Goal: Information Seeking & Learning: Learn about a topic

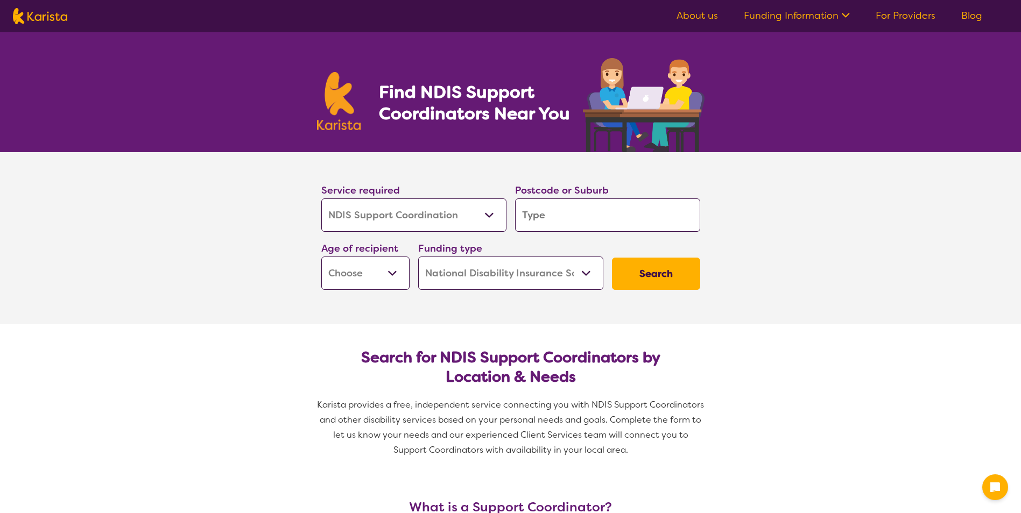
select select "NDIS Support Coordination"
select select "NDIS"
select select "NDIS Support Coordination"
select select "NDIS"
type input "2"
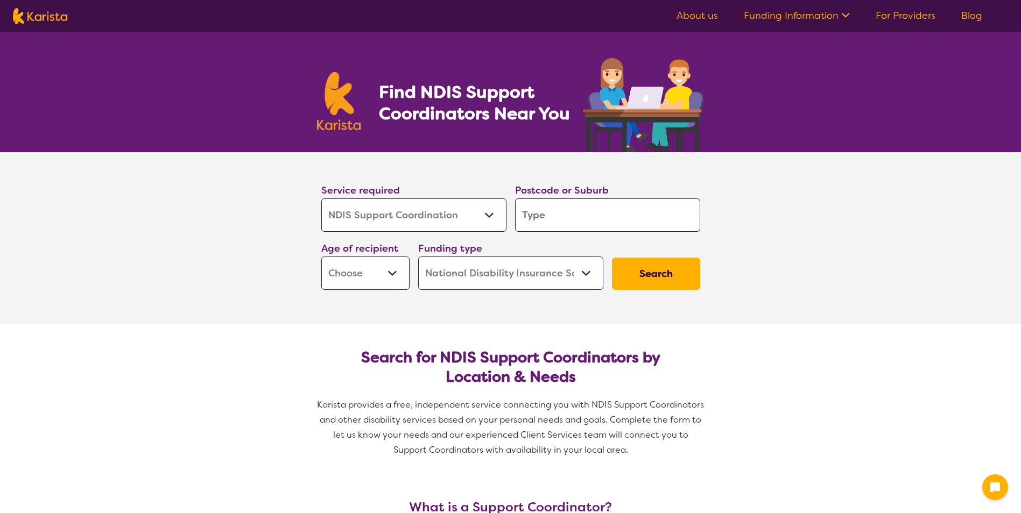
type input "2"
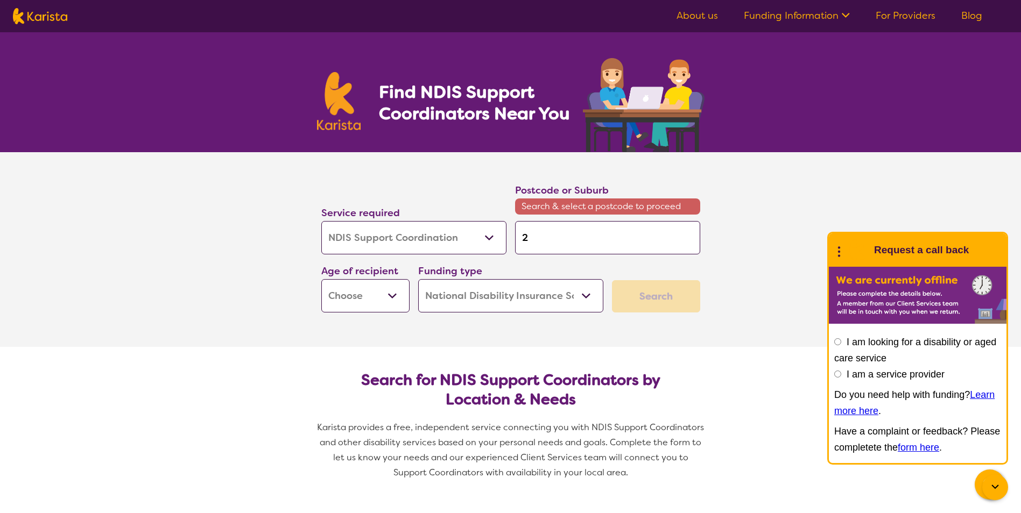
type input "25"
type input "257"
type input "2570"
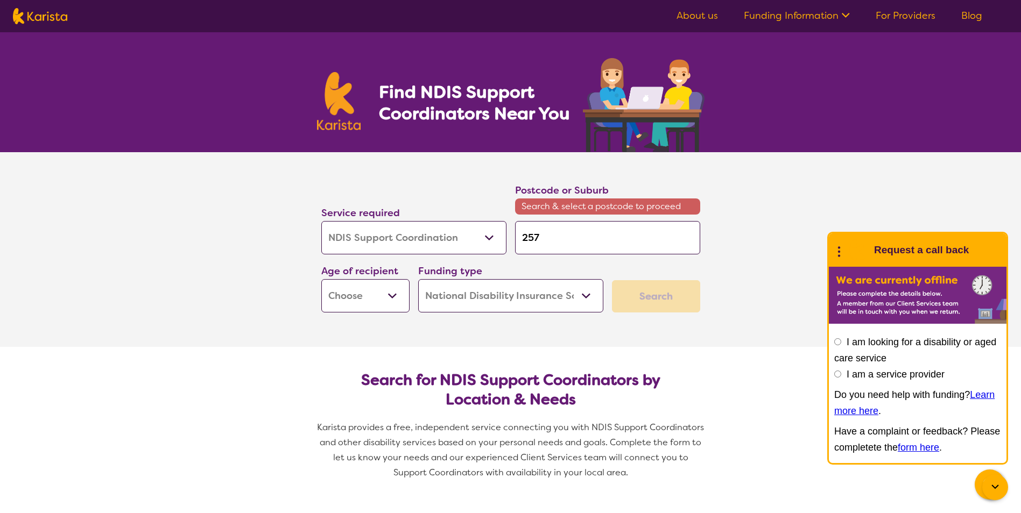
type input "2570"
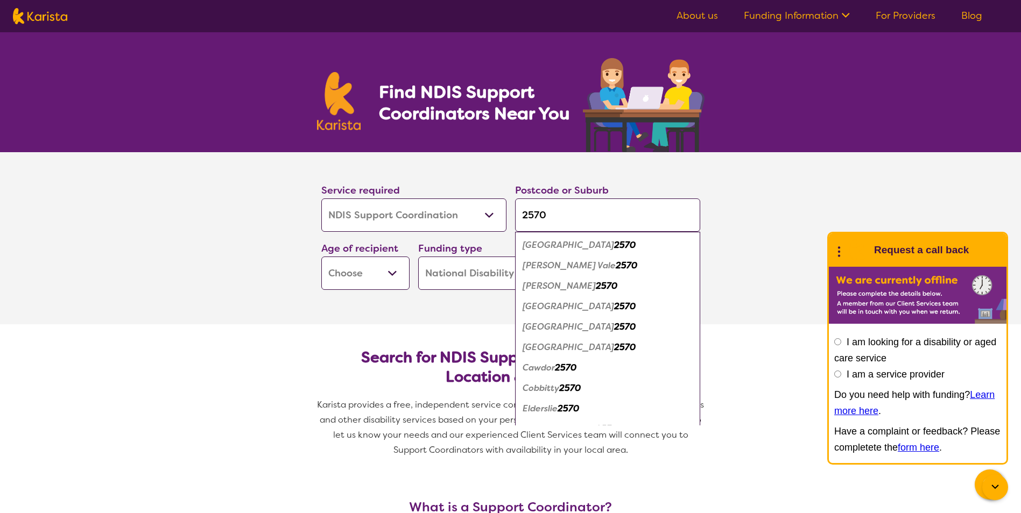
type input "2570"
click at [614, 304] on em "2570" at bounding box center [625, 306] width 22 height 11
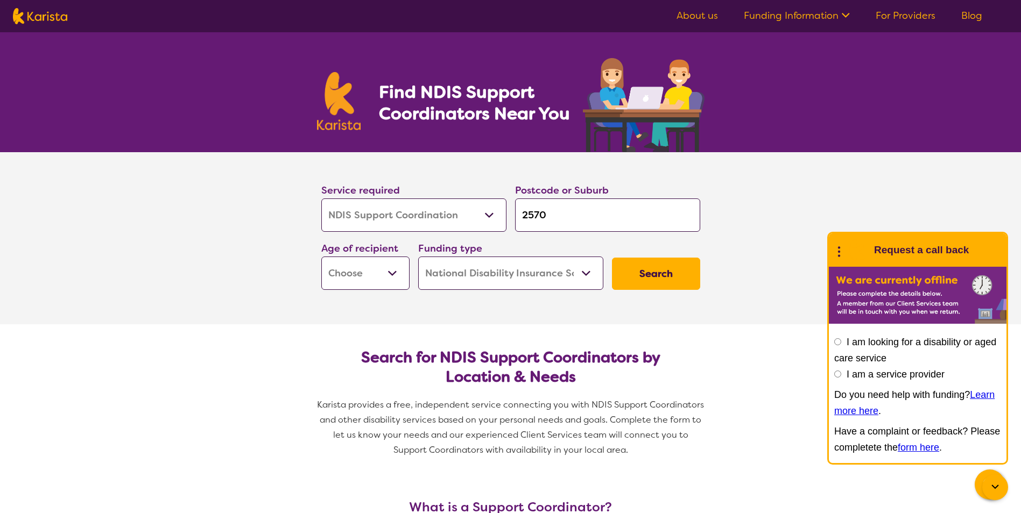
click at [650, 277] on button "Search" at bounding box center [656, 274] width 88 height 32
click at [464, 224] on select "Allied Health Assistant Assessment ([MEDICAL_DATA] or [MEDICAL_DATA]) Behaviour…" at bounding box center [413, 215] width 185 height 33
click at [321, 199] on select "Allied Health Assistant Assessment ([MEDICAL_DATA] or [MEDICAL_DATA]) Behaviour…" at bounding box center [413, 215] width 185 height 33
click at [690, 283] on button "Search" at bounding box center [656, 274] width 88 height 32
click at [380, 263] on select "Early Childhood - 0 to 9 Child - 10 to 11 Adolescent - 12 to 17 Adult - 18 to 6…" at bounding box center [365, 273] width 88 height 33
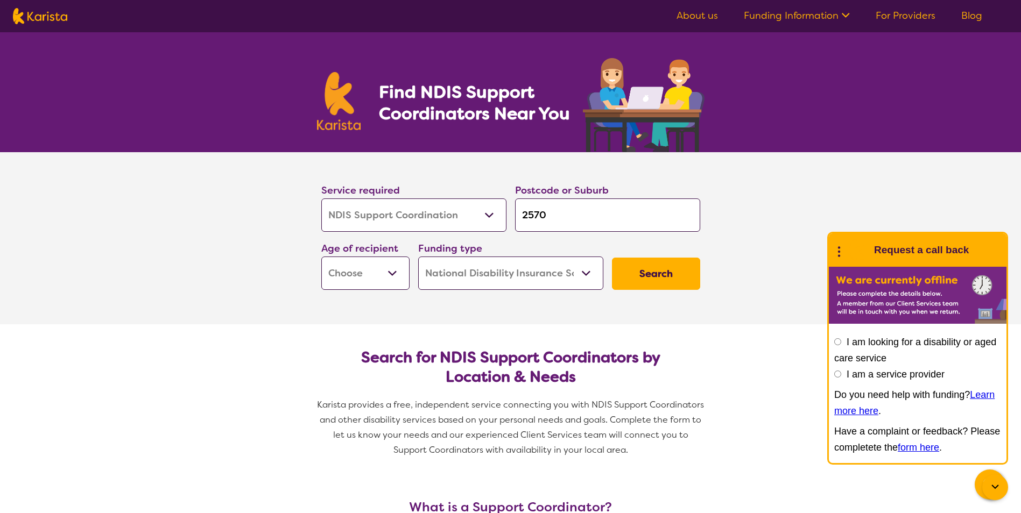
select select "AD"
click at [321, 257] on select "Early Childhood - 0 to 9 Child - 10 to 11 Adolescent - 12 to 17 Adult - 18 to 6…" at bounding box center [365, 273] width 88 height 33
select select "AD"
click at [668, 279] on button "Search" at bounding box center [656, 274] width 88 height 32
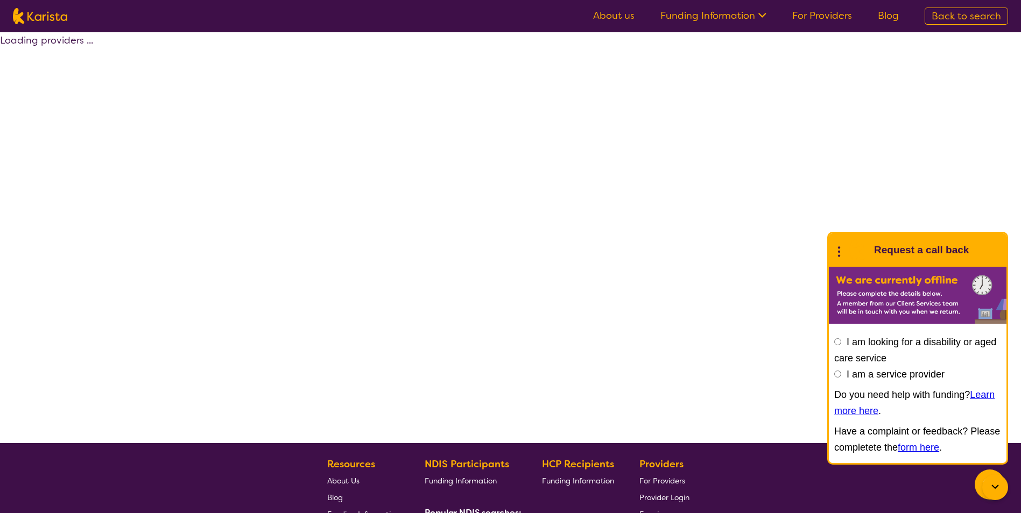
select select "by_score"
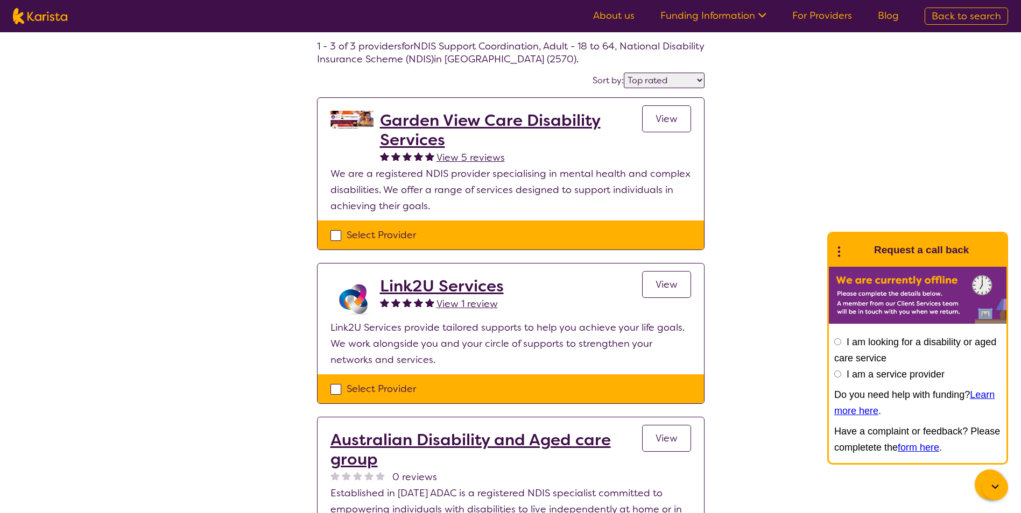
scroll to position [54, 0]
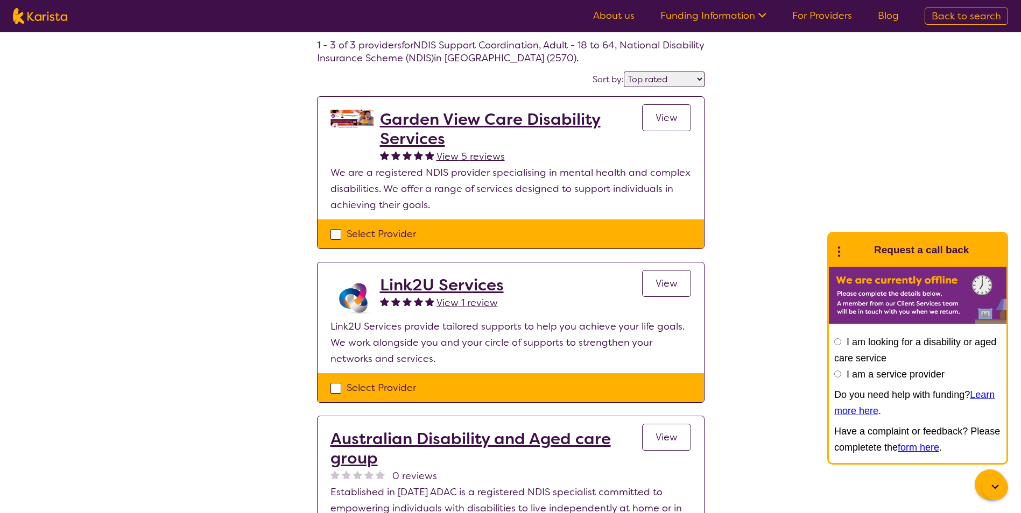
click at [449, 286] on h2 "Link2U Services" at bounding box center [442, 284] width 124 height 19
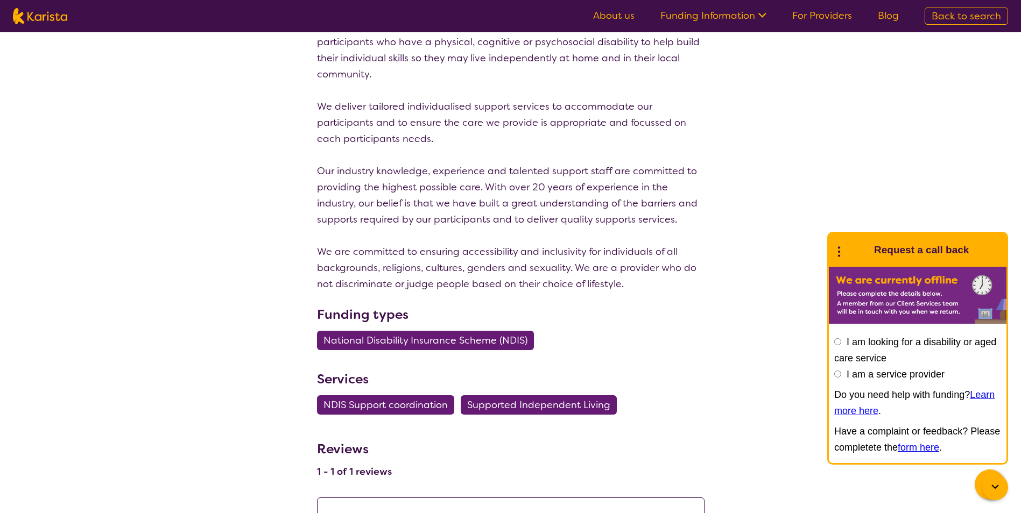
scroll to position [54, 0]
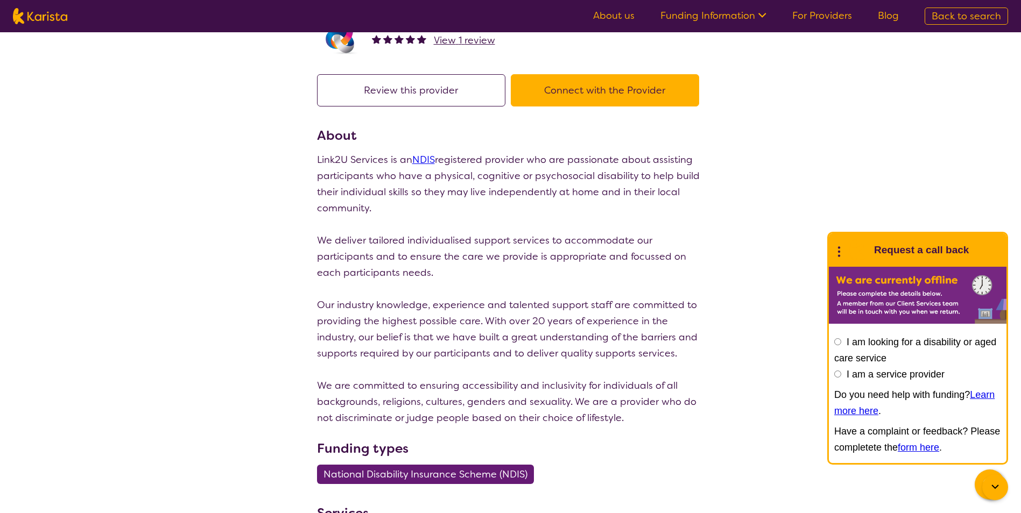
drag, startPoint x: 461, startPoint y: 151, endPoint x: 466, endPoint y: 150, distance: 5.4
drag, startPoint x: 466, startPoint y: 150, endPoint x: 711, endPoint y: 135, distance: 245.3
click at [711, 135] on section "Review this provider Connect with the Provider About Link2U Services is an NDIS…" at bounding box center [510, 367] width 413 height 613
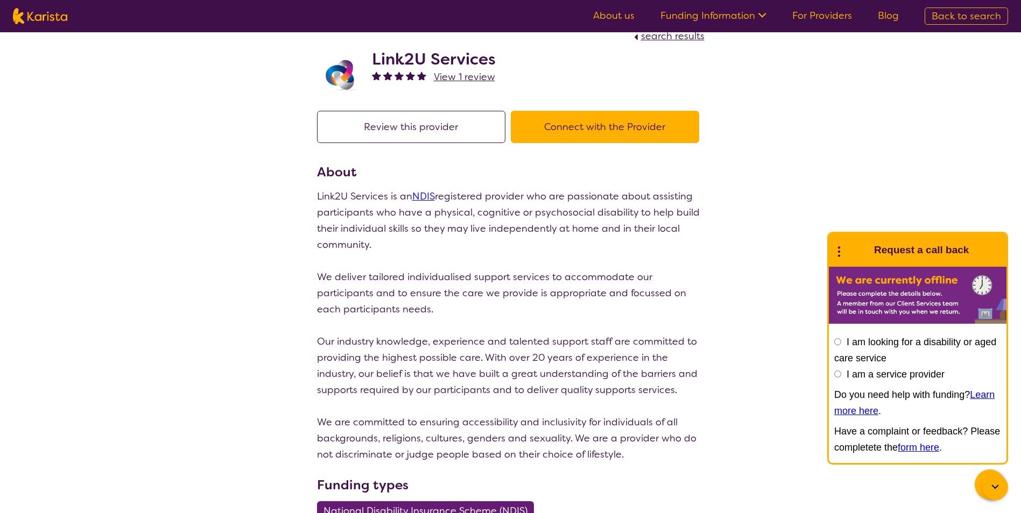
scroll to position [0, 0]
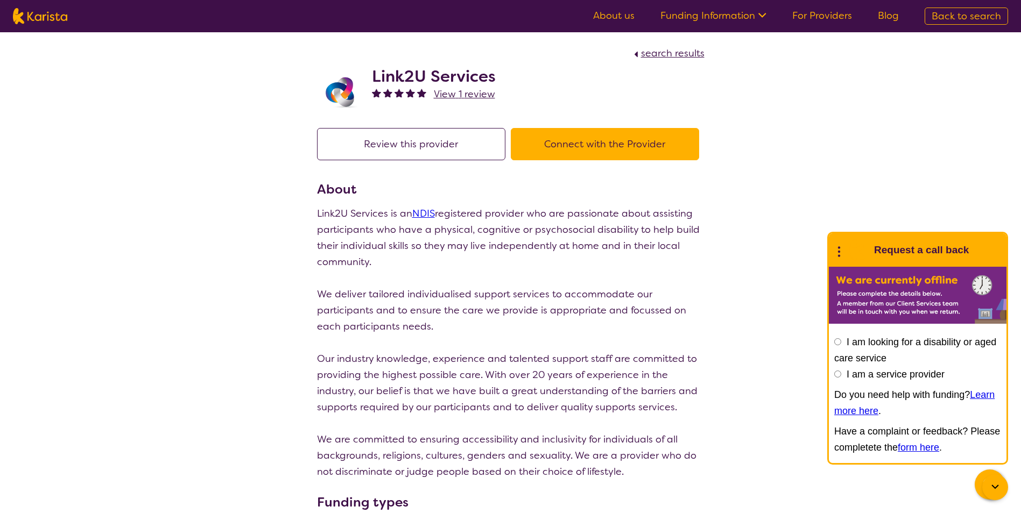
select select "by_score"
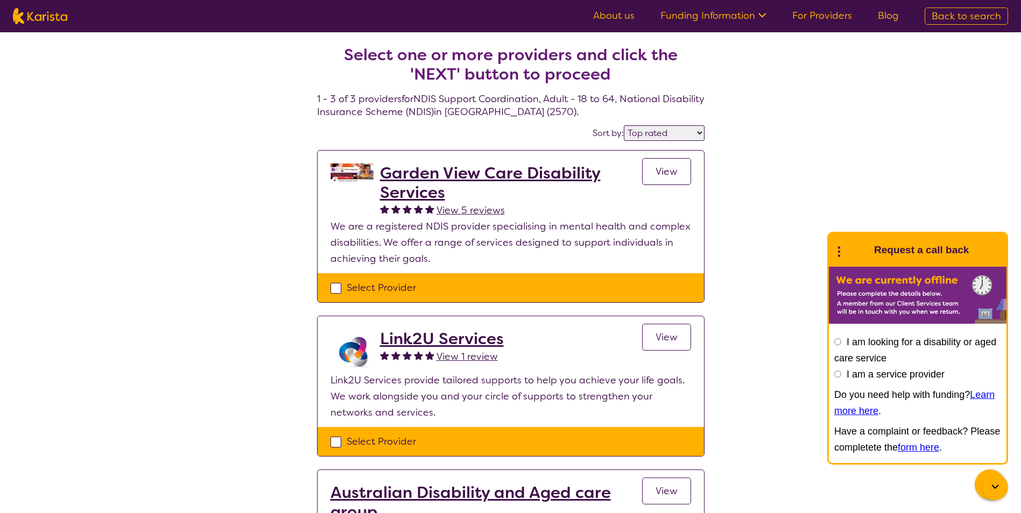
click at [499, 172] on h2 "Garden View Care Disability Services" at bounding box center [511, 183] width 262 height 39
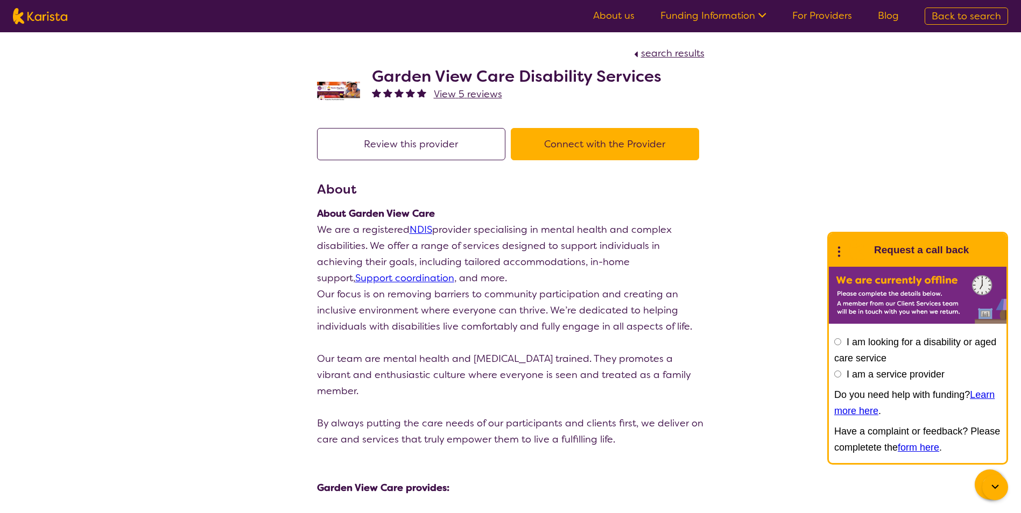
select select "by_score"
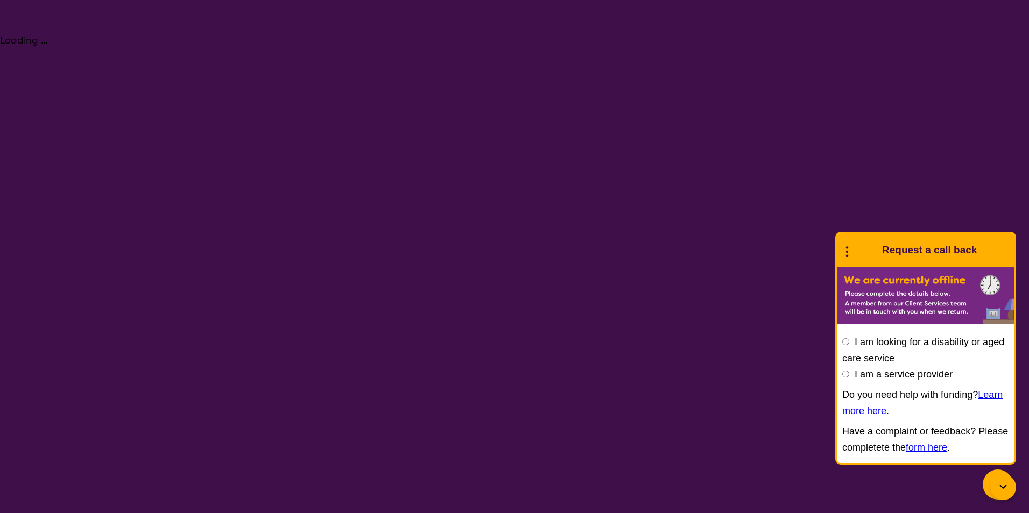
select select "NDIS Support Coordination"
select select "AD"
select select "NDIS"
select select "NDIS Support Coordination"
select select "AD"
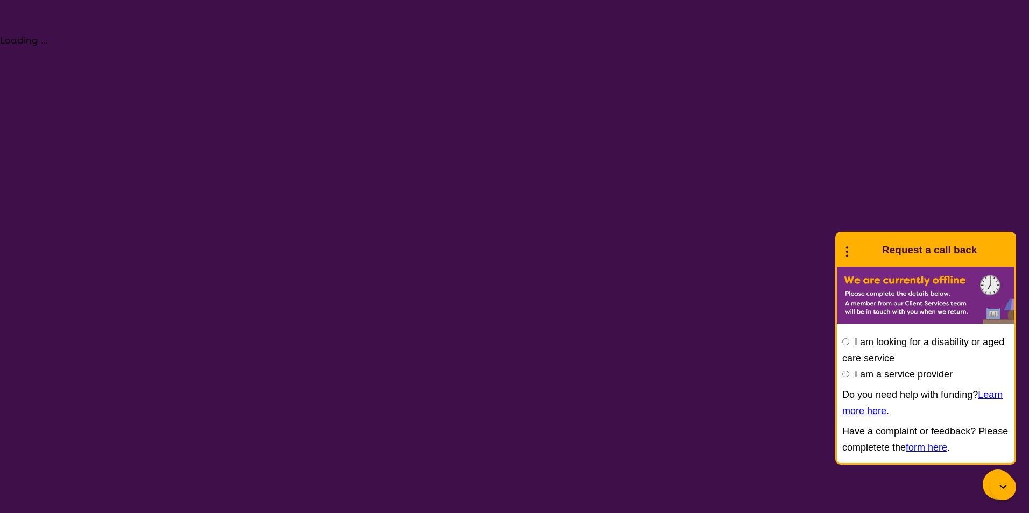
select select "NDIS"
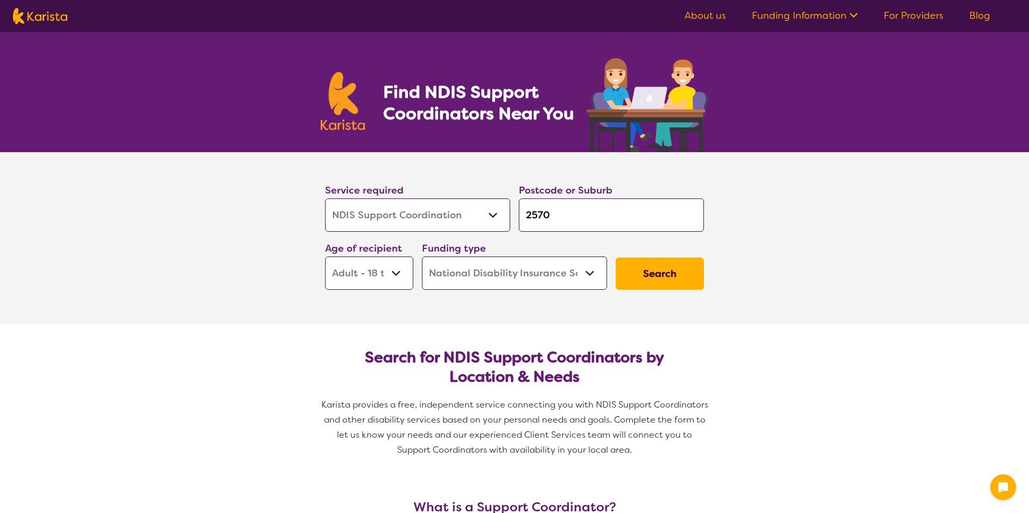
select select "NDIS Support Coordination"
select select "AD"
select select "NDIS"
select select "NDIS Support Coordination"
select select "AD"
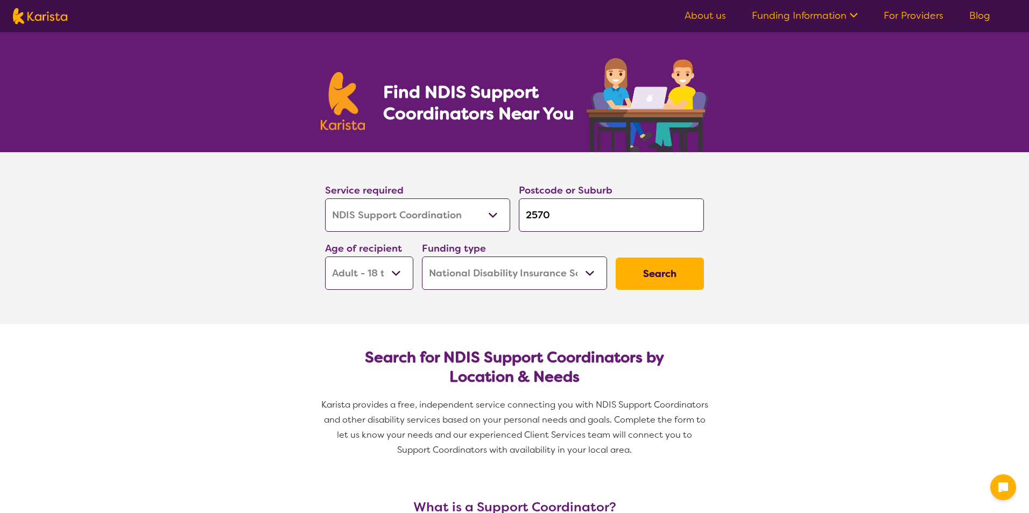
select select "NDIS"
click at [558, 216] on input "2570" at bounding box center [607, 215] width 185 height 33
drag, startPoint x: 558, startPoint y: 211, endPoint x: 501, endPoint y: 218, distance: 56.9
click at [501, 218] on div "Service required Allied Health Assistant Assessment (ADHD or Autism) Behaviour …" at bounding box center [510, 236] width 387 height 116
type input "P"
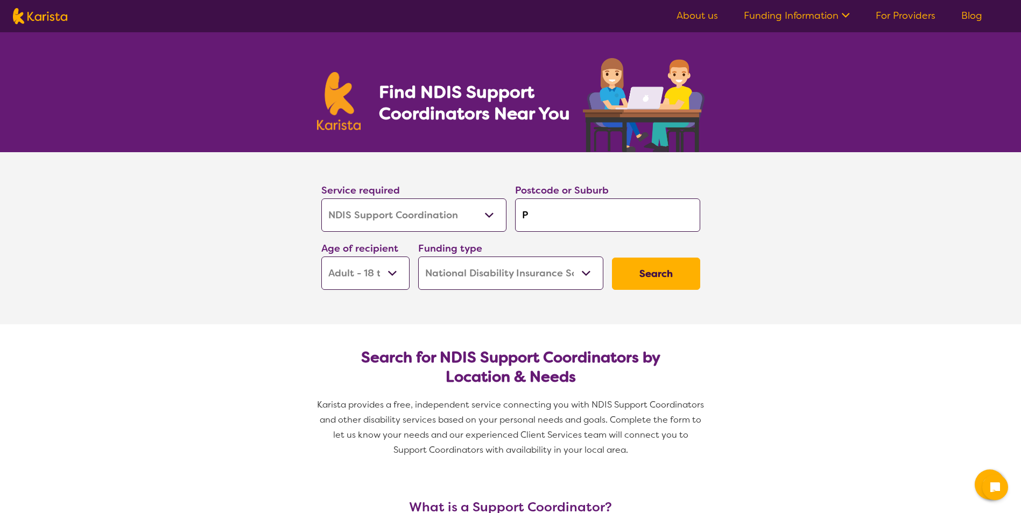
type input "P"
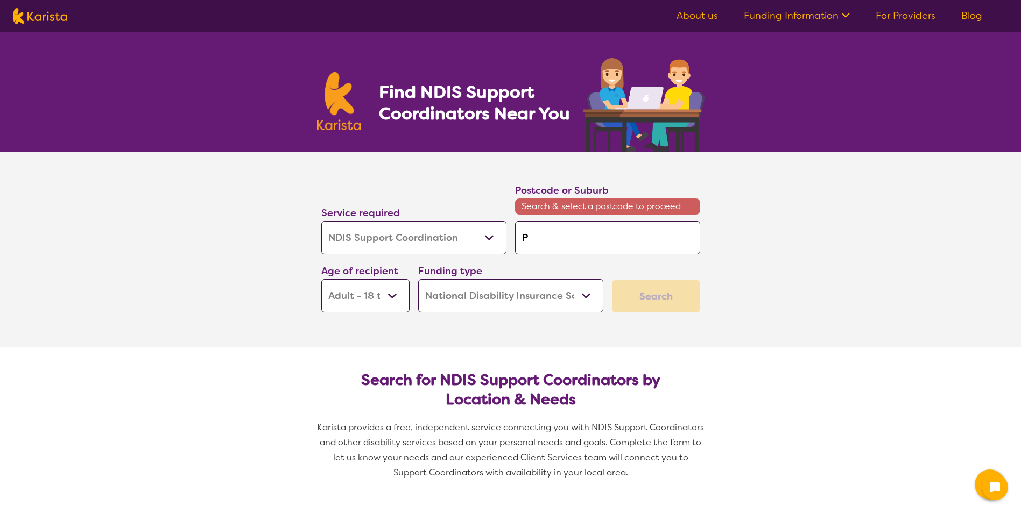
type input "Pe"
type input "Pen"
type input "Penr"
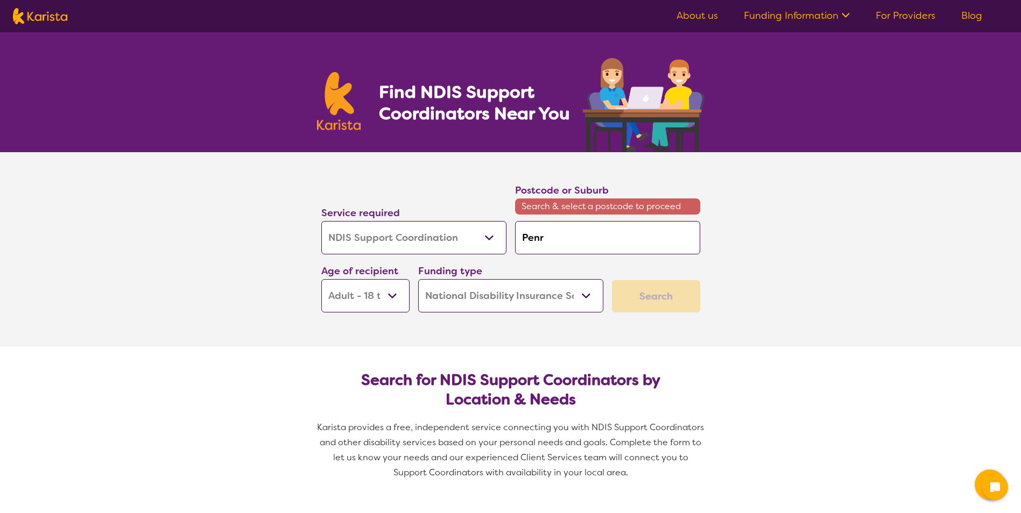
type input "Penr"
type input "Penri"
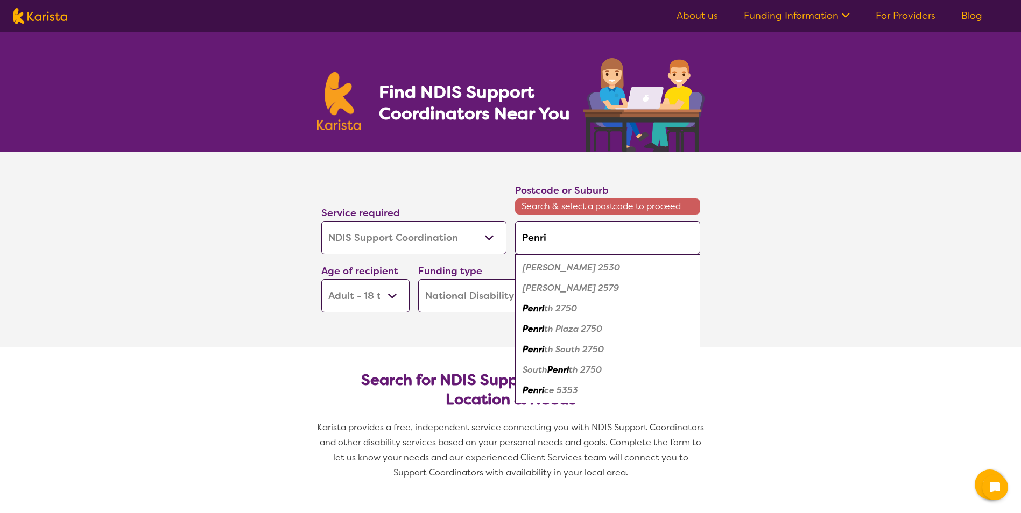
type input "Penrit"
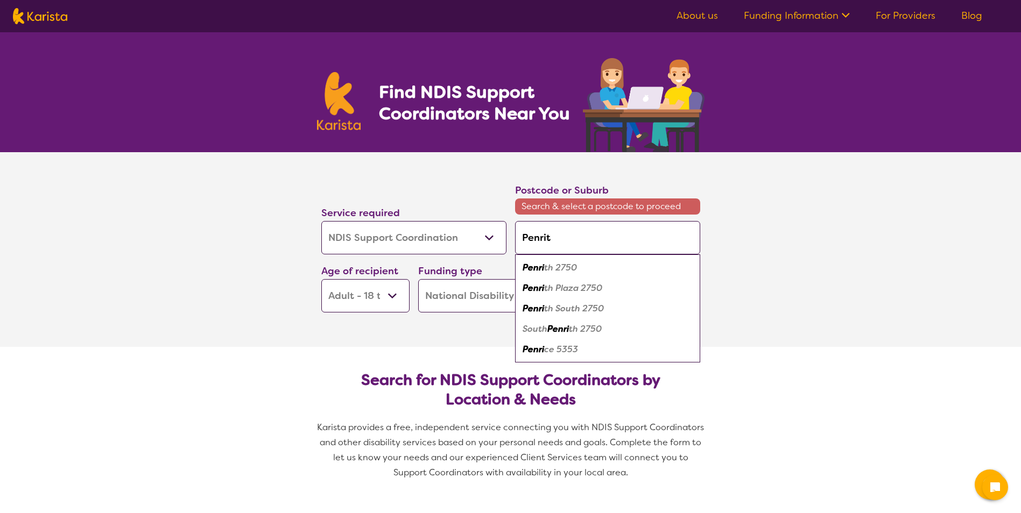
type input "Penrith"
click at [547, 268] on em "Penrith" at bounding box center [537, 267] width 31 height 11
type input "2750"
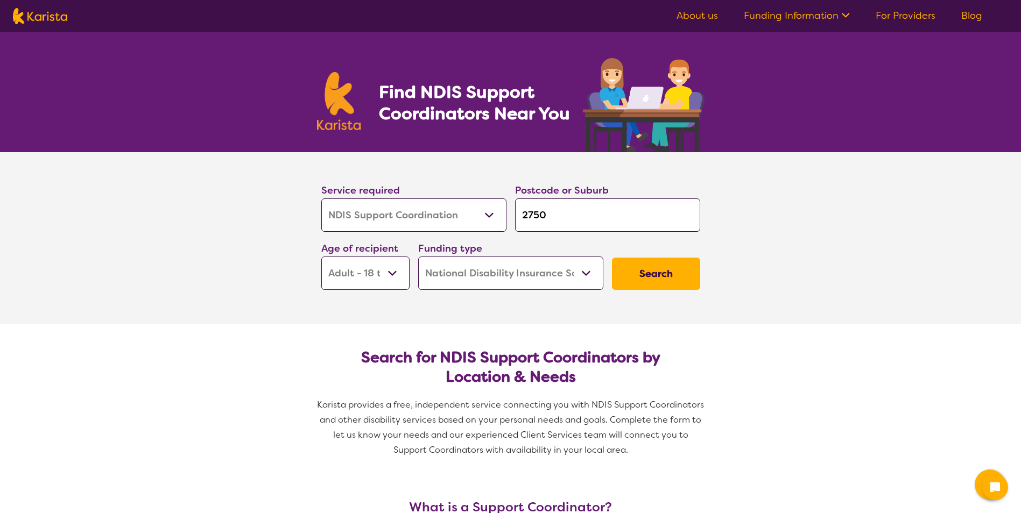
click at [428, 208] on select "Allied Health Assistant Assessment ([MEDICAL_DATA] or [MEDICAL_DATA]) Behaviour…" at bounding box center [413, 215] width 185 height 33
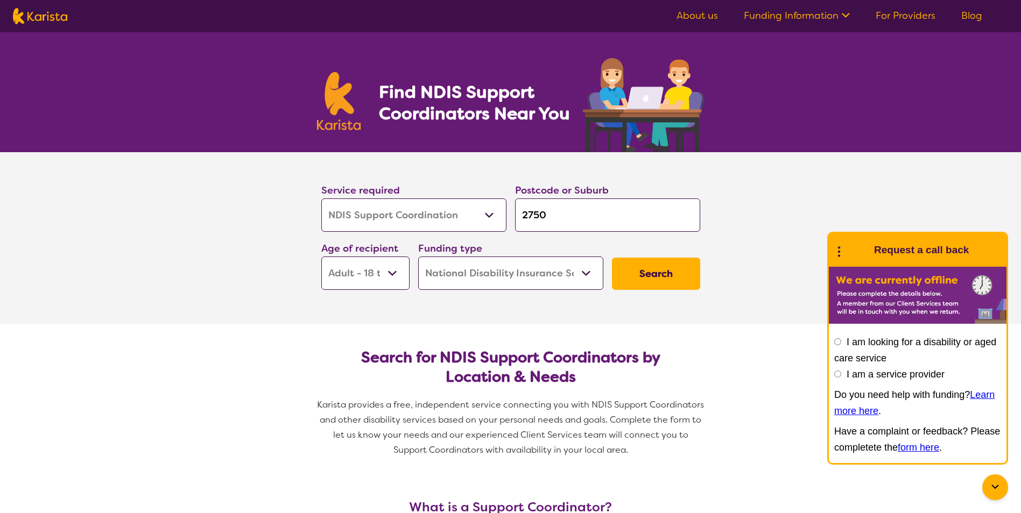
click at [321, 199] on select "Allied Health Assistant Assessment ([MEDICAL_DATA] or [MEDICAL_DATA]) Behaviour…" at bounding box center [413, 215] width 185 height 33
click at [645, 268] on button "Search" at bounding box center [656, 274] width 88 height 32
